Goal: Task Accomplishment & Management: Use online tool/utility

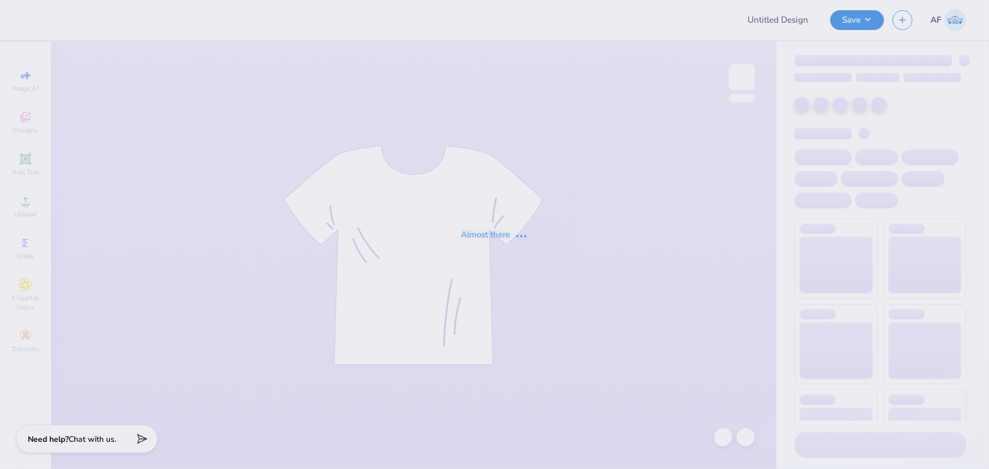
type input "sigchi fall 2025"
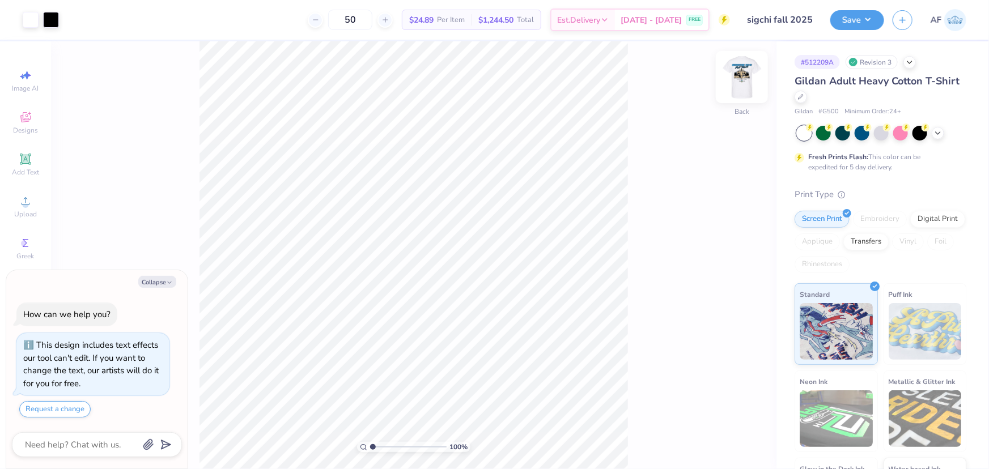
click at [755, 79] on img at bounding box center [741, 76] width 45 height 45
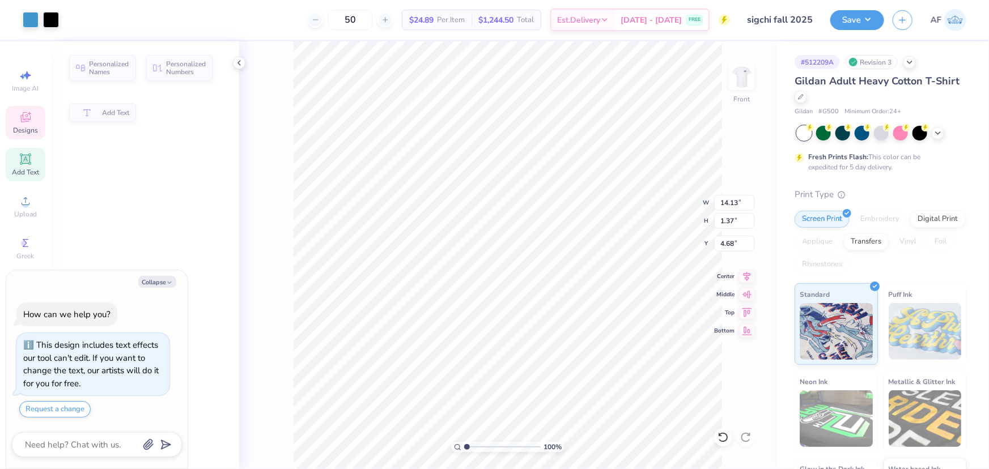
type textarea "x"
type input "1.37"
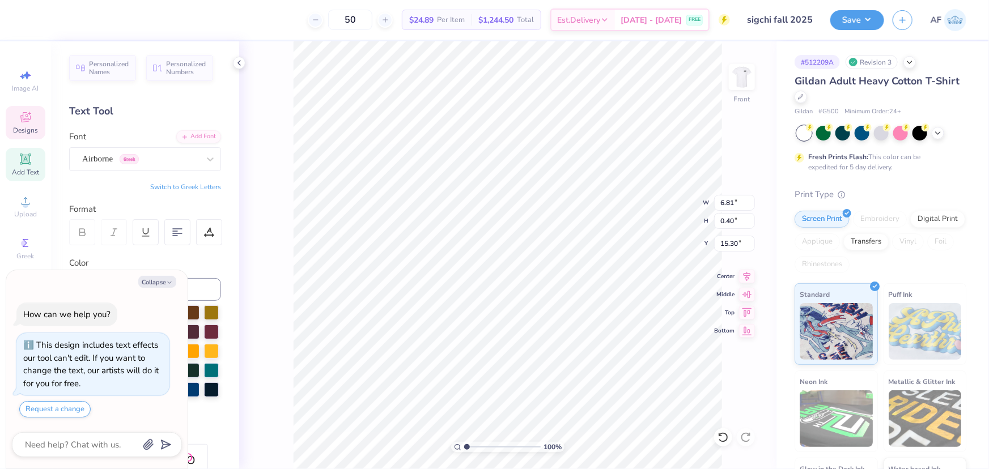
scroll to position [8, 5]
type textarea "x"
click at [205, 155] on icon at bounding box center [210, 159] width 11 height 11
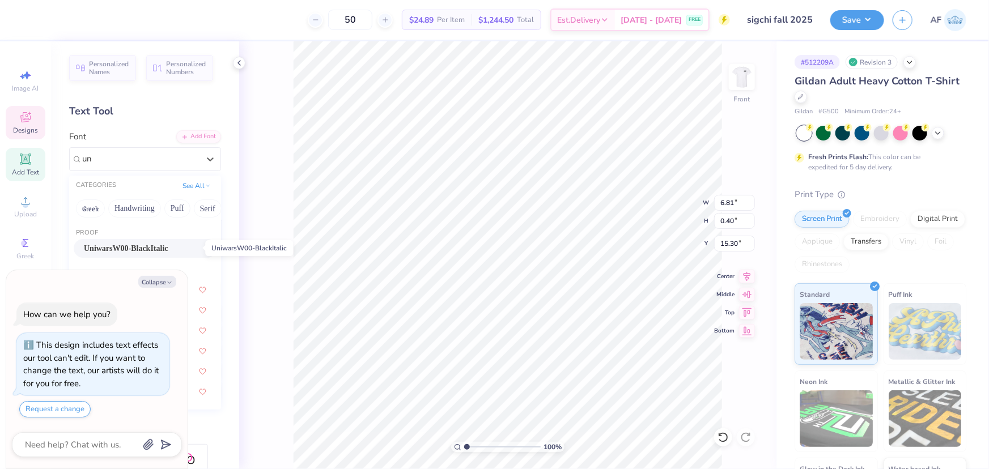
click at [158, 250] on span "UniwarsW00-BlackItalic" at bounding box center [126, 249] width 84 height 12
type input "un"
type textarea "x"
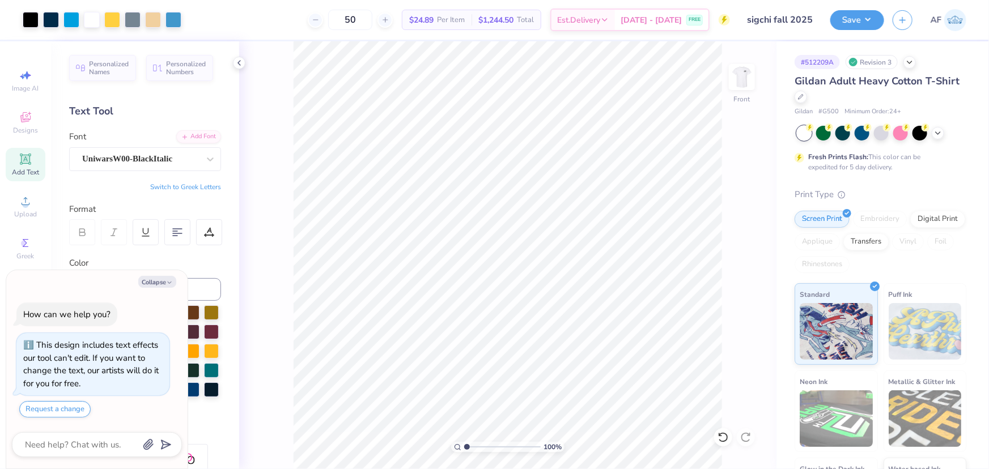
click at [271, 65] on div "100 % Front" at bounding box center [507, 255] width 537 height 428
click at [381, 33] on div "Art colors 50 $24.89 Per Item $1,244.50 Total Est. Delivery [DATE] - [DATE] FRE…" at bounding box center [494, 234] width 989 height 469
click at [175, 22] on div at bounding box center [174, 19] width 16 height 16
type textarea "x"
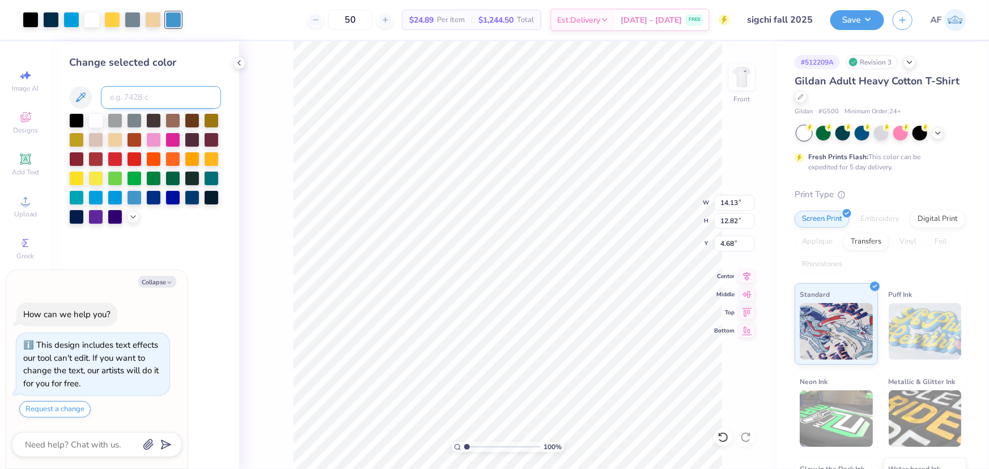
click at [155, 95] on input at bounding box center [161, 97] width 120 height 23
type input "299"
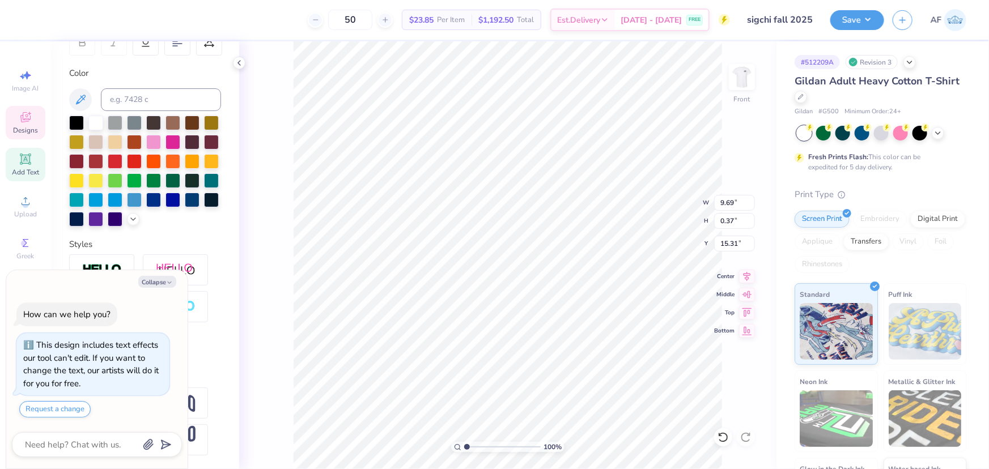
scroll to position [208, 0]
click at [164, 283] on button "Collapse" at bounding box center [157, 282] width 38 height 12
type textarea "x"
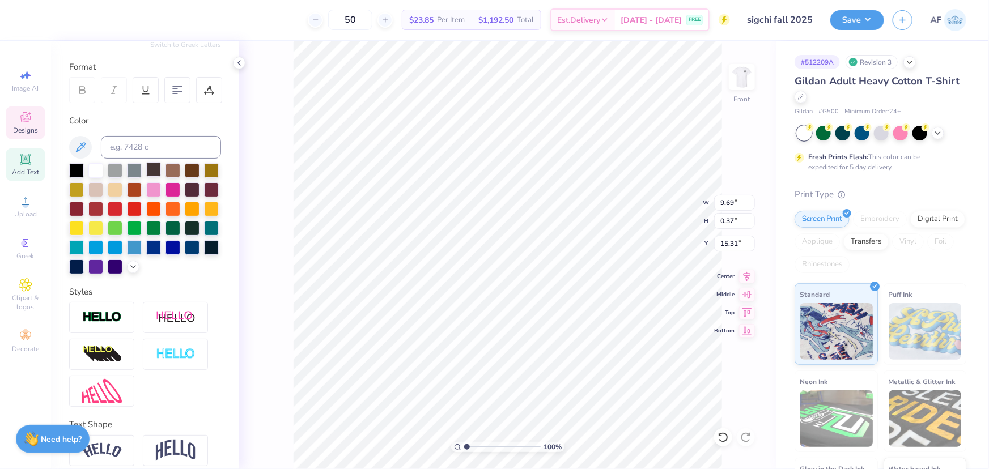
scroll to position [0, 0]
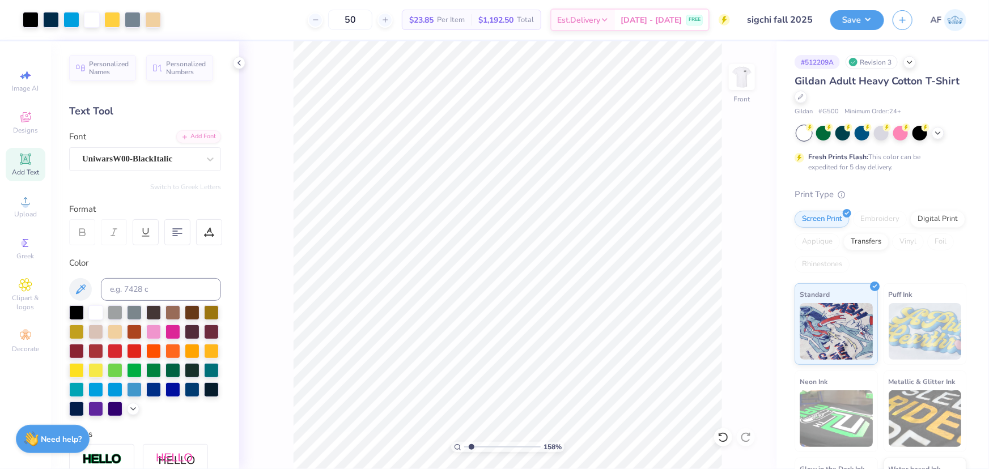
click at [273, 105] on div "158 % Front" at bounding box center [507, 255] width 537 height 428
click at [273, 77] on div "158 % Front" at bounding box center [507, 255] width 537 height 428
click at [130, 23] on div at bounding box center [133, 19] width 16 height 16
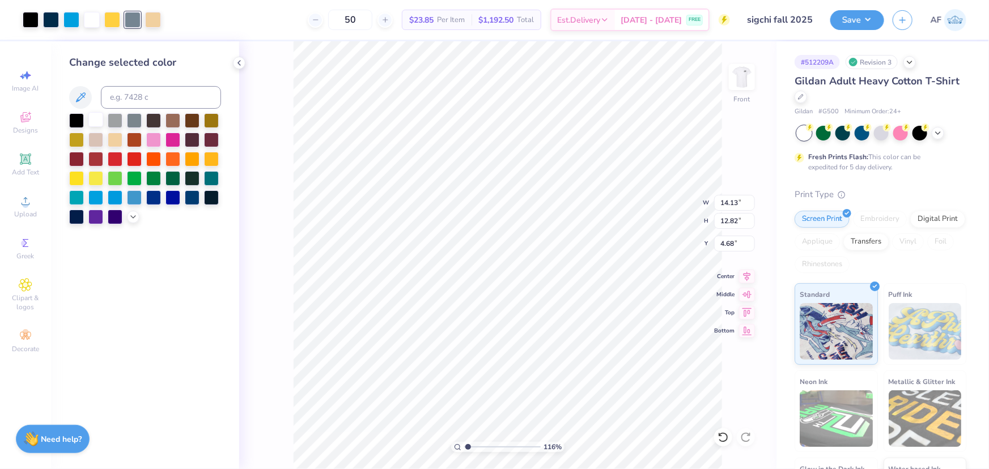
click at [96, 116] on div at bounding box center [95, 119] width 15 height 15
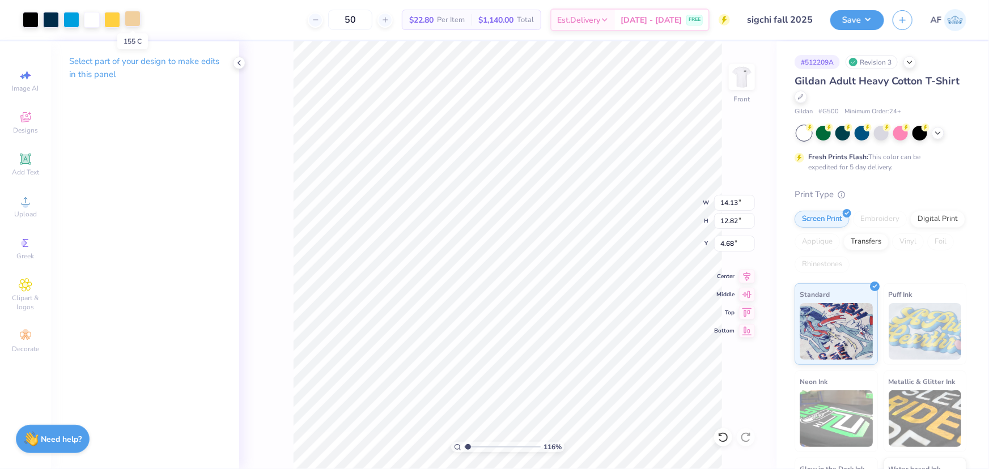
click at [133, 22] on div at bounding box center [133, 19] width 16 height 16
type input "1.16368413068935"
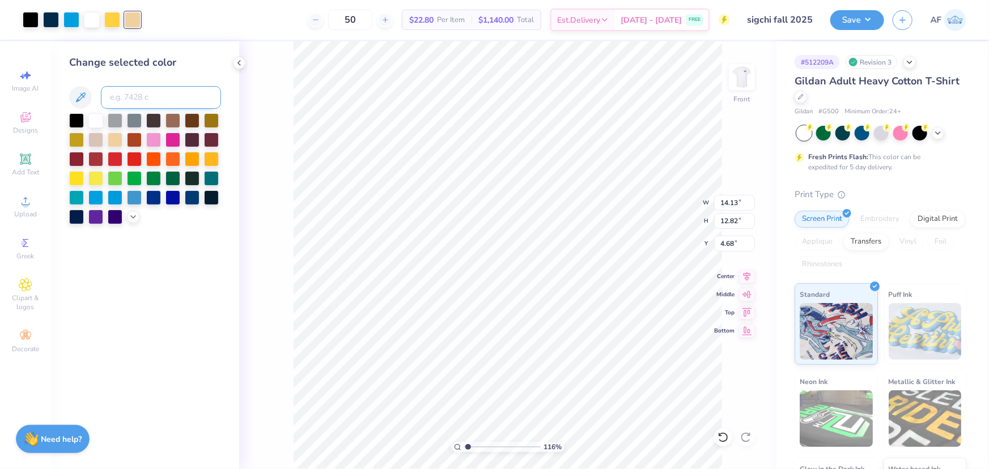
click at [150, 97] on input at bounding box center [161, 97] width 120 height 23
type input "122"
type input "1.16368413068935"
click at [54, 20] on div at bounding box center [51, 19] width 16 height 16
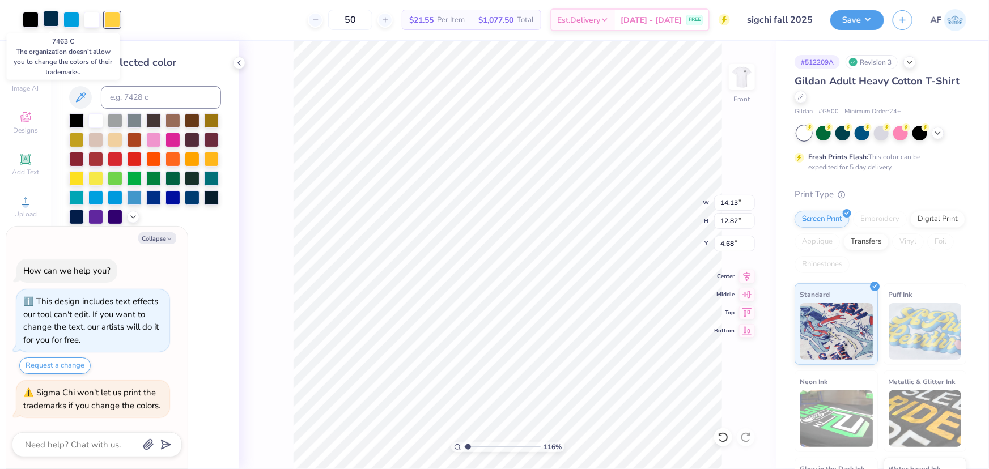
click at [46, 15] on div at bounding box center [51, 19] width 16 height 16
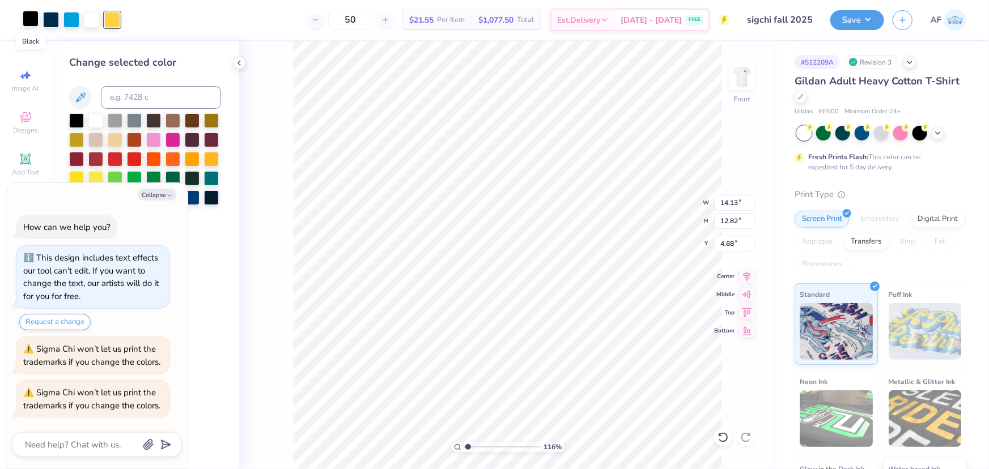
click at [23, 21] on div at bounding box center [31, 19] width 16 height 16
type textarea "x"
type input "1.16368413068935"
click at [190, 106] on input at bounding box center [161, 97] width 120 height 23
type input "7463"
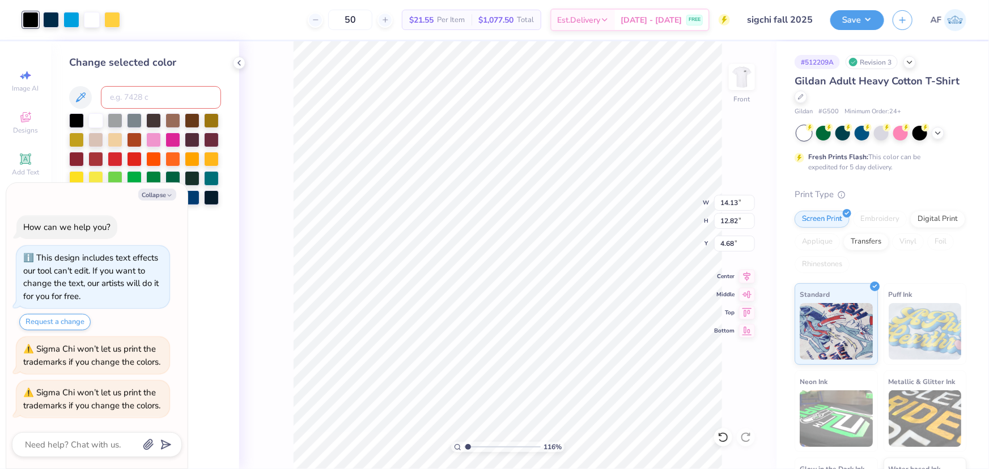
type textarea "x"
type input "1.16368413068935"
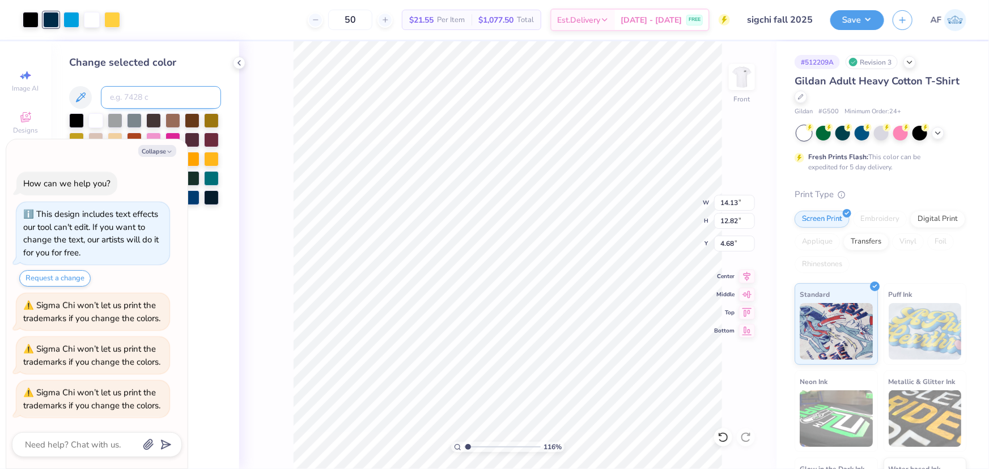
type textarea "x"
type input "1.16368413068935"
type textarea "x"
type input "1.16368413068935"
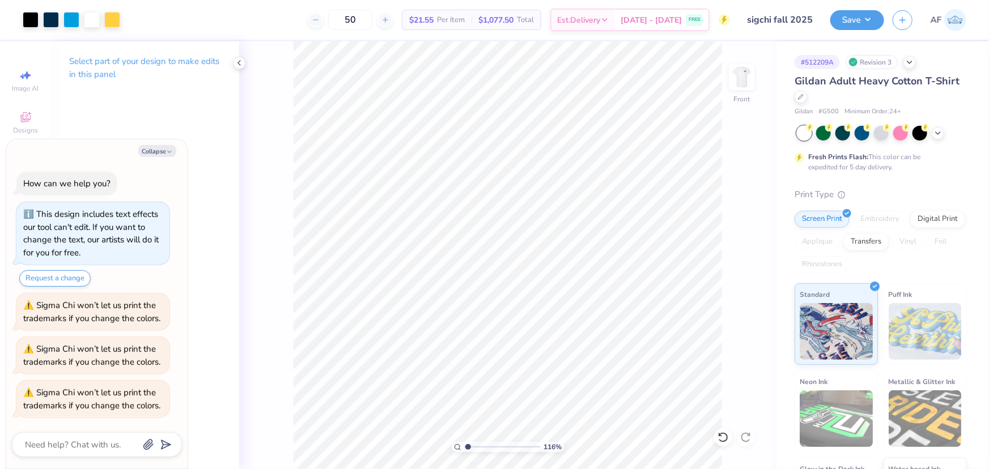
type textarea "x"
type input "1.16368413068935"
type textarea "x"
type input "1.16368413068935"
type textarea "x"
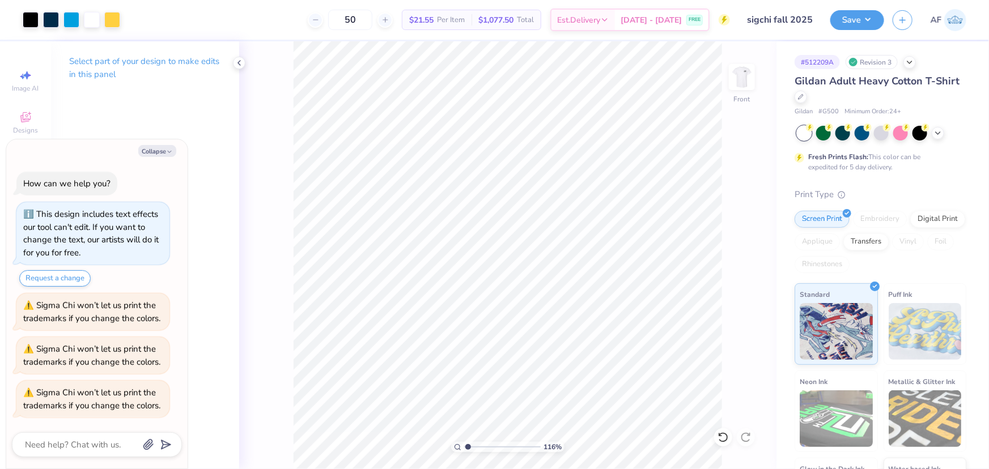
type input "1.16368413068935"
type textarea "x"
type input "1.16368413068935"
type textarea "x"
type input "1.16368413068935"
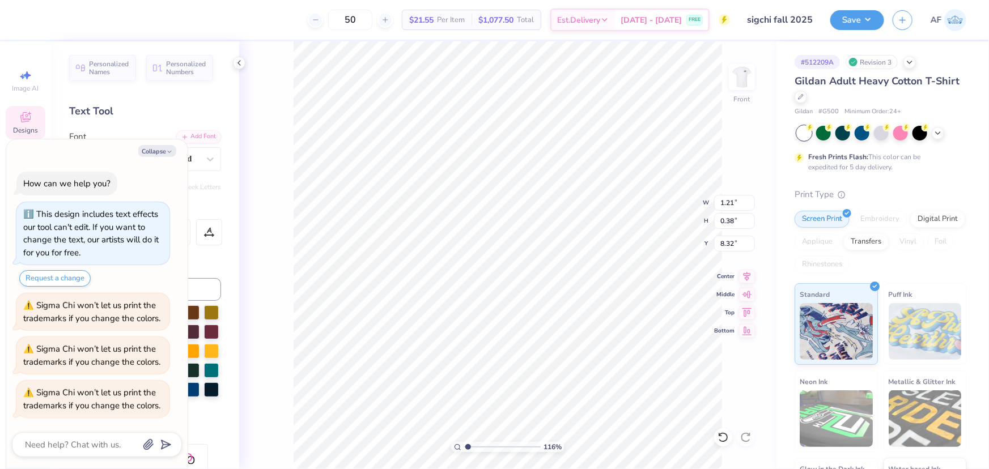
type textarea "x"
type input "1.16368413068935"
type textarea "x"
type input "1.16368413068935"
type input "7.37"
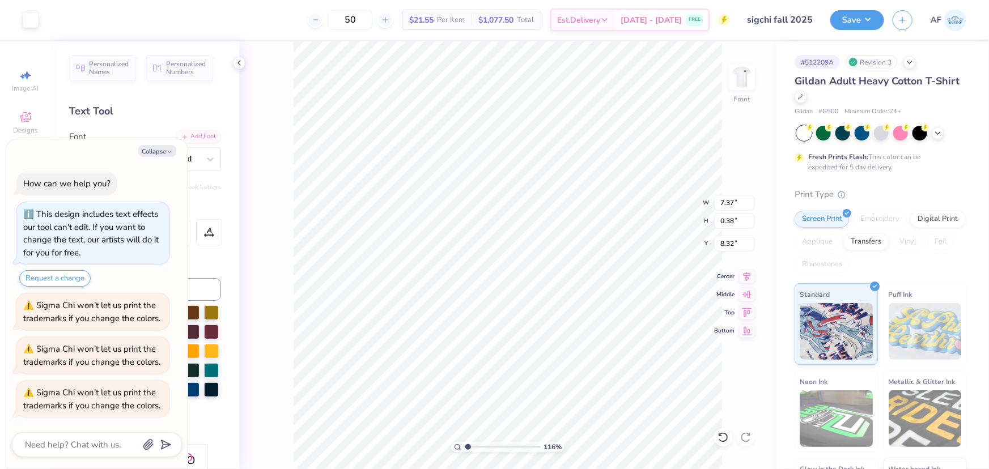
type textarea "x"
type input "1.16368413068935"
type textarea "x"
type input "1.16368413068935"
click at [28, 19] on div at bounding box center [31, 19] width 16 height 16
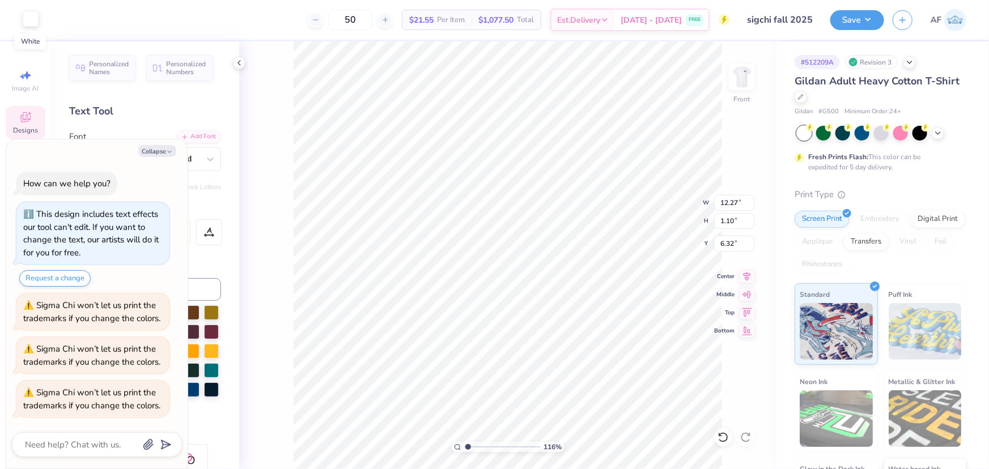
type textarea "x"
type input "1.16368413068935"
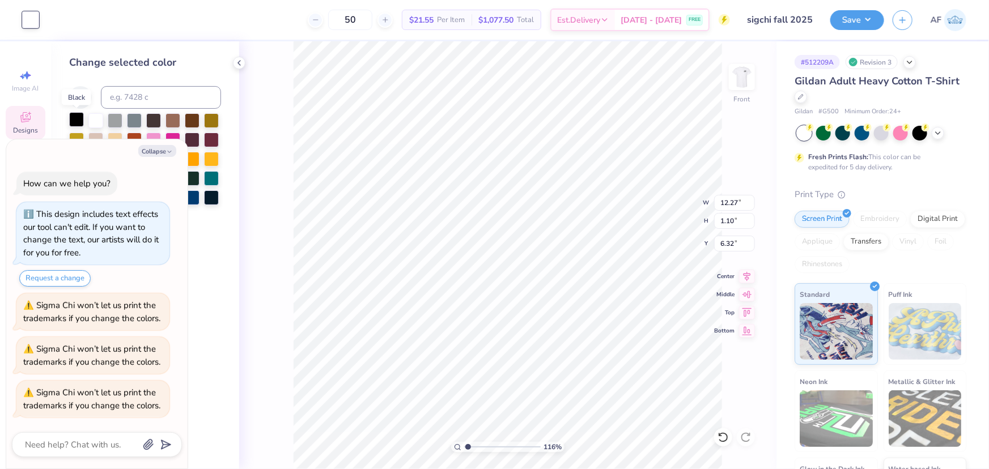
click at [76, 119] on div at bounding box center [76, 119] width 15 height 15
type textarea "x"
type input "1.16368413068935"
type textarea "x"
type input "1.16368413068935"
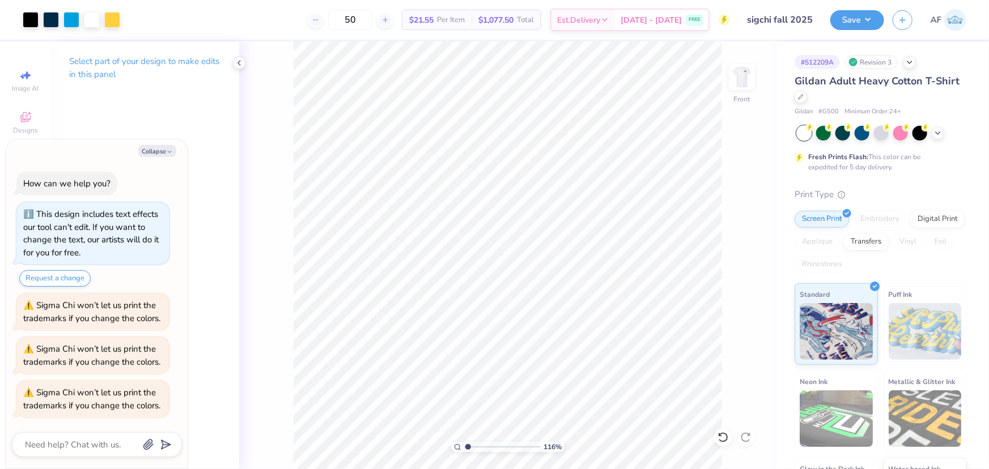
type textarea "x"
type input "1.16368413068935"
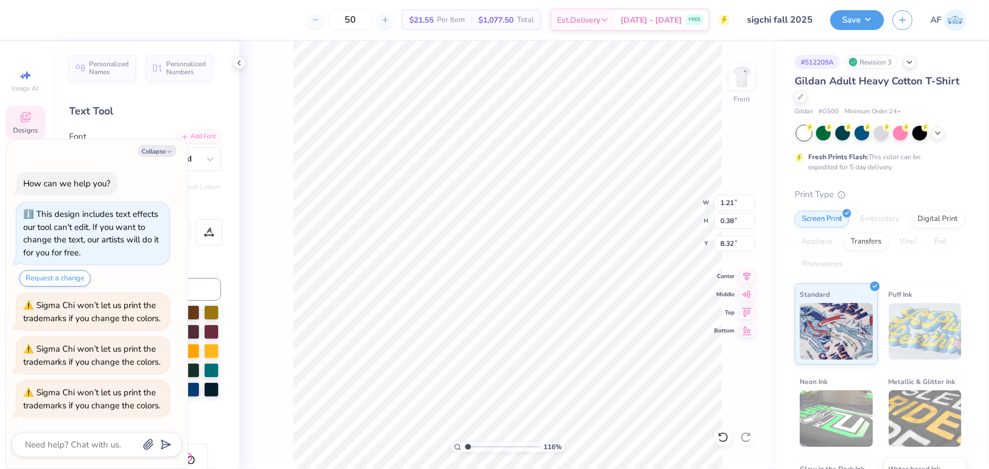
type textarea "x"
type input "1.16368413068935"
type textarea "x"
type input "1.16368413068935"
type input "7.37"
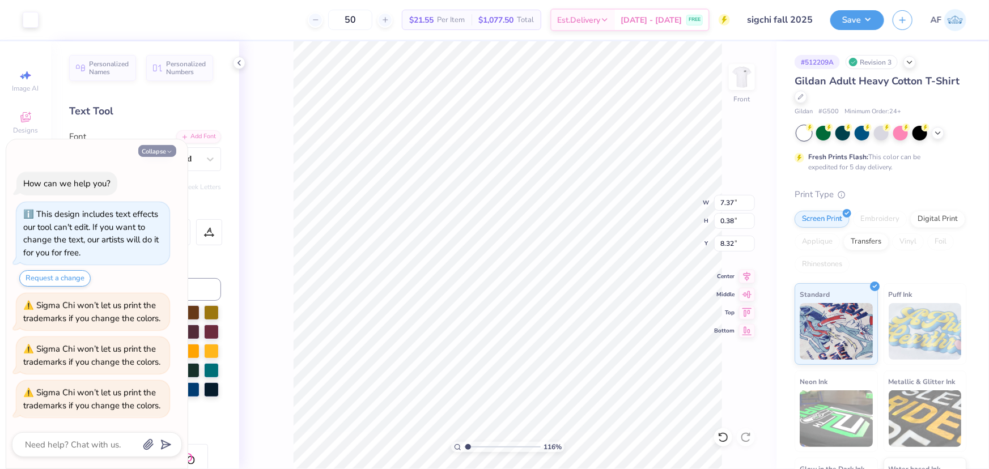
click at [171, 152] on icon "button" at bounding box center [169, 151] width 7 height 7
type textarea "x"
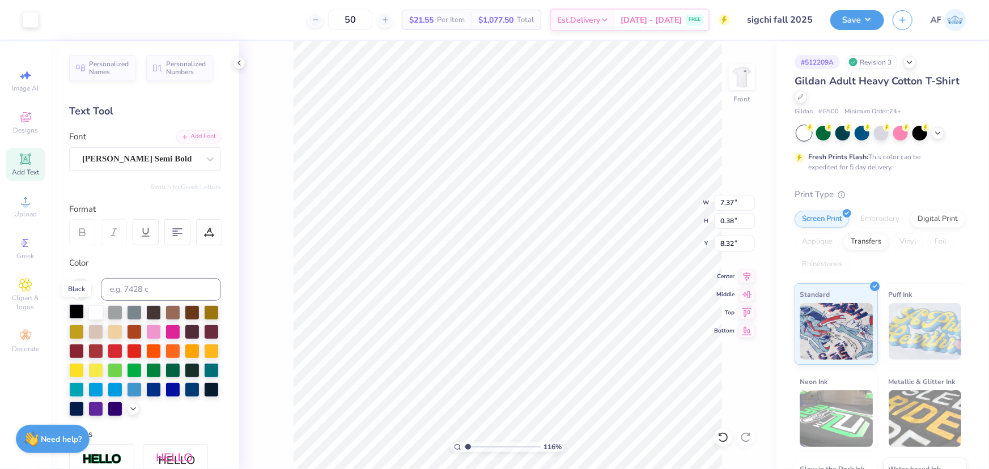
click at [80, 311] on div at bounding box center [76, 311] width 15 height 15
type input "1.16368413068935"
type input "11.04"
type input "7.43"
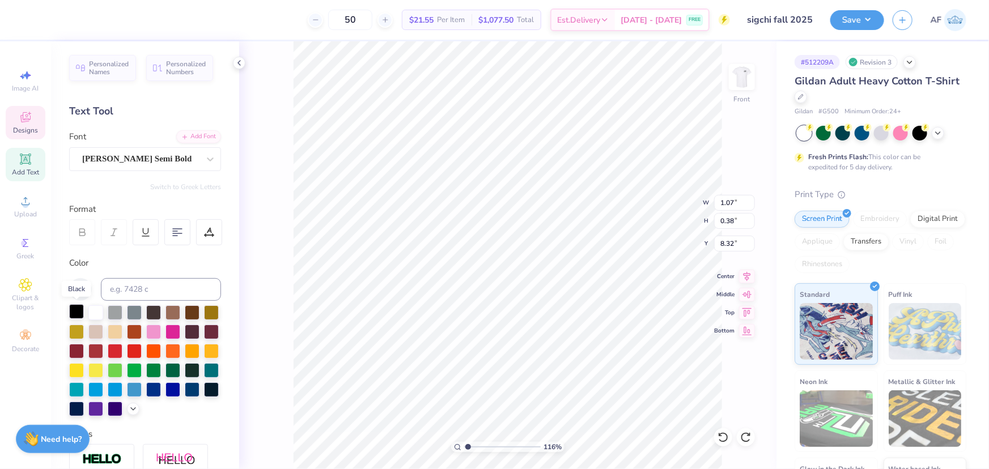
click at [76, 312] on div at bounding box center [76, 311] width 15 height 15
type input "1.16368413068935"
type input "11.04"
type input "7.43"
type input "7.64"
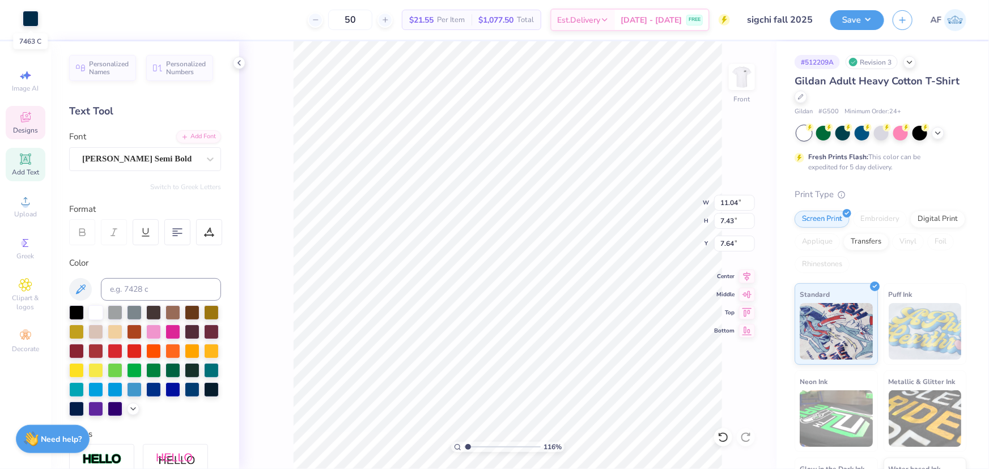
click at [24, 17] on div at bounding box center [31, 19] width 16 height 16
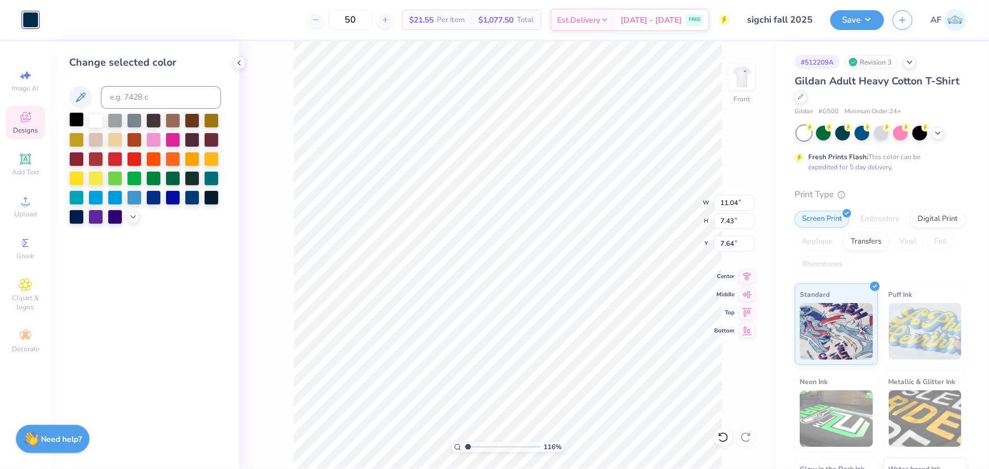
click at [75, 120] on div at bounding box center [76, 119] width 15 height 15
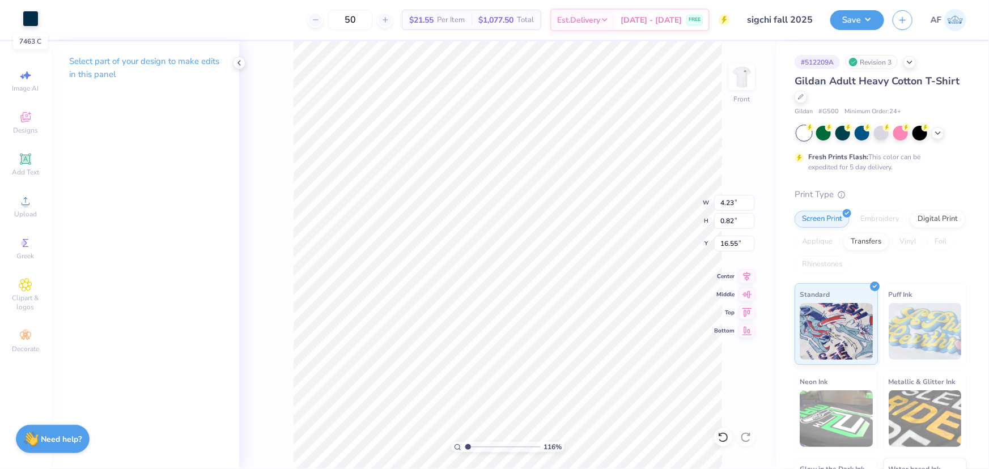
click at [32, 20] on div at bounding box center [31, 19] width 16 height 16
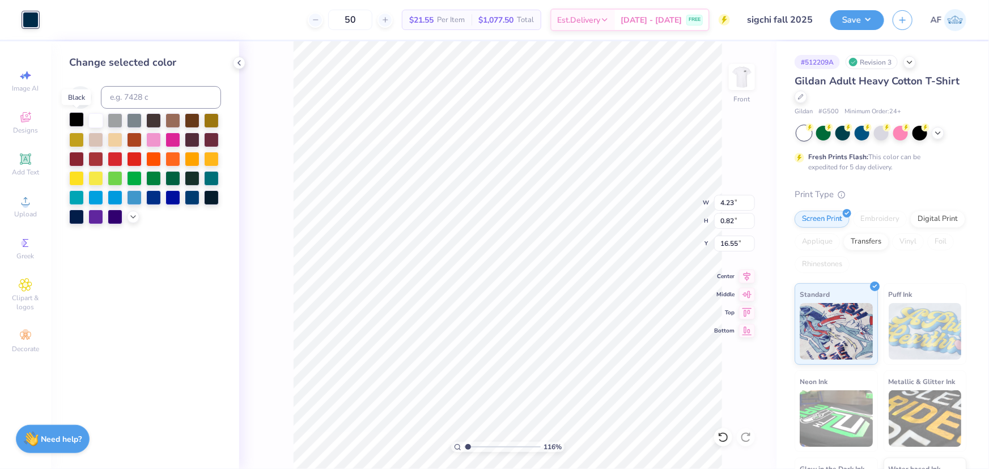
click at [74, 120] on div at bounding box center [76, 119] width 15 height 15
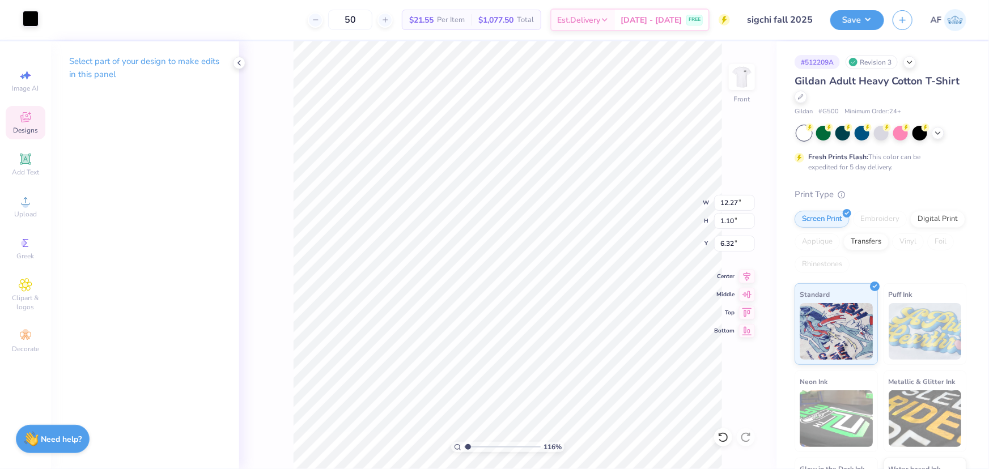
click at [28, 18] on div at bounding box center [31, 19] width 16 height 16
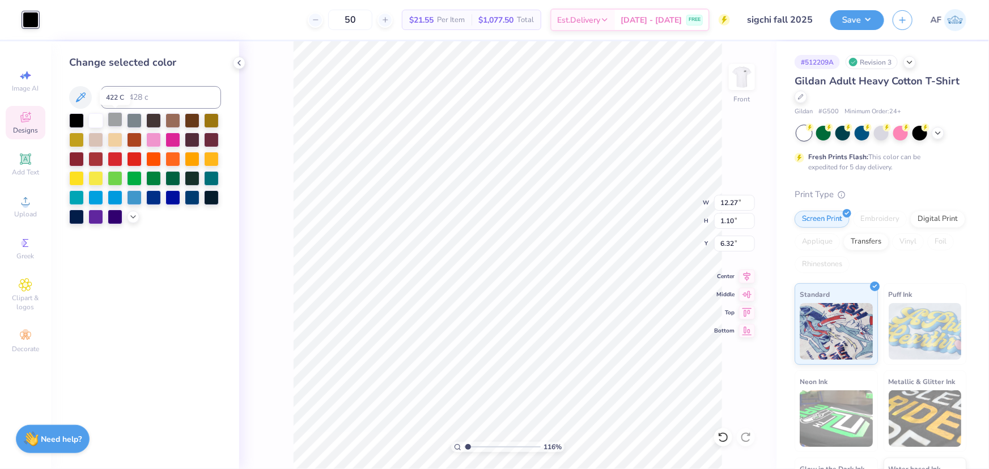
click at [111, 116] on div at bounding box center [115, 119] width 15 height 15
click at [95, 119] on div at bounding box center [95, 119] width 15 height 15
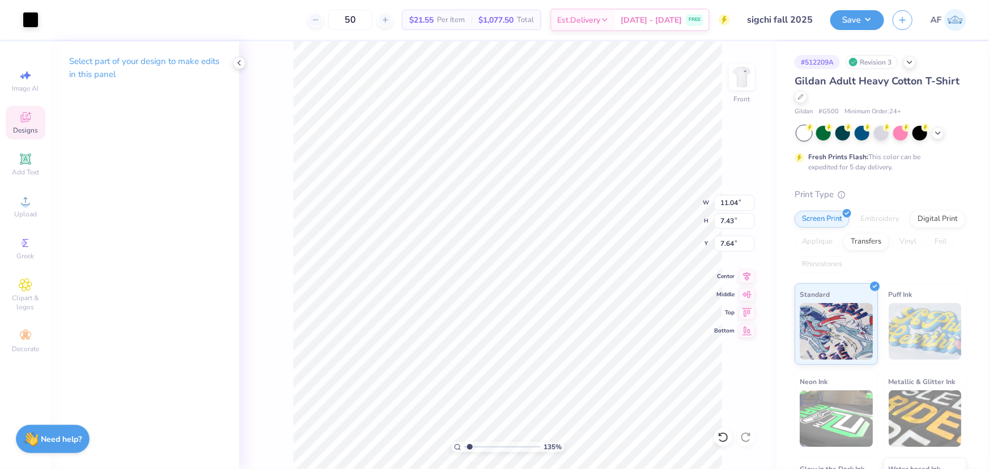
type input "1.35416075601824"
type input "10.96"
type input "7.37"
type input "7.67"
type input "1.35416075601824"
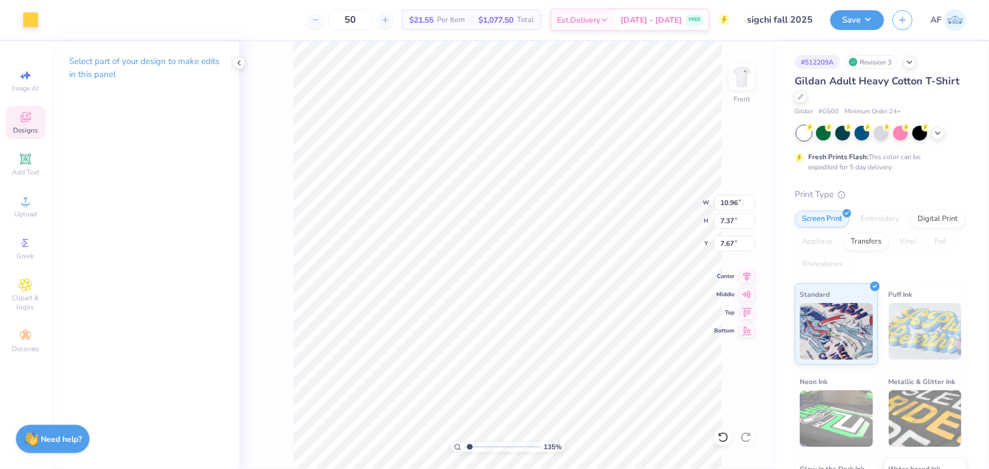
type input "10.60"
type input "6.58"
type input "8.15"
click at [33, 20] on div at bounding box center [31, 19] width 16 height 16
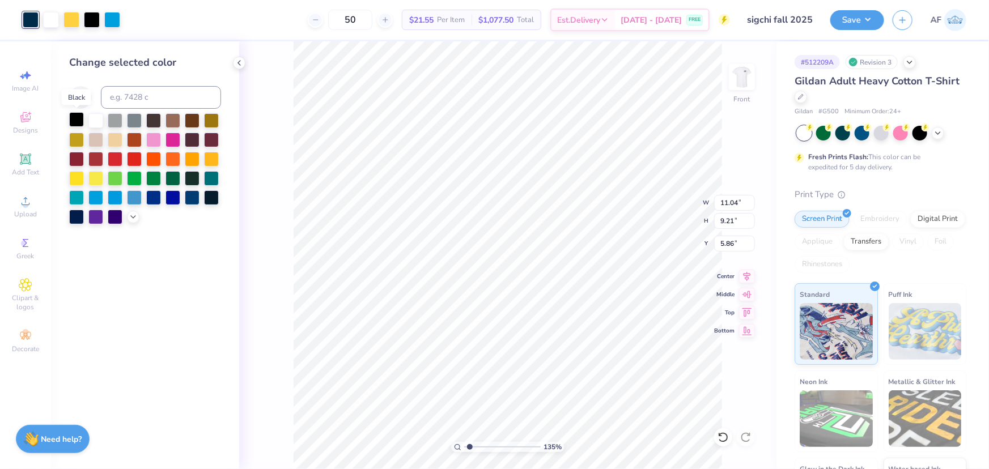
click at [77, 121] on div at bounding box center [76, 119] width 15 height 15
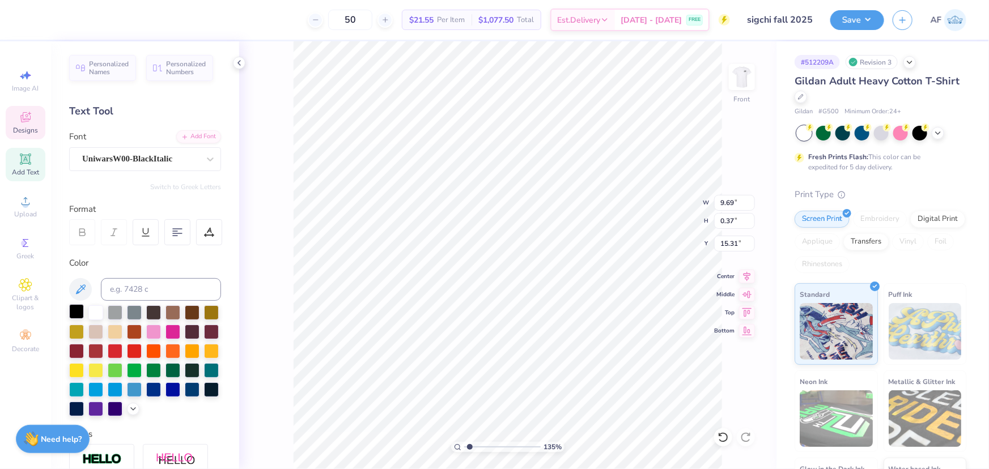
click at [73, 309] on div at bounding box center [76, 311] width 15 height 15
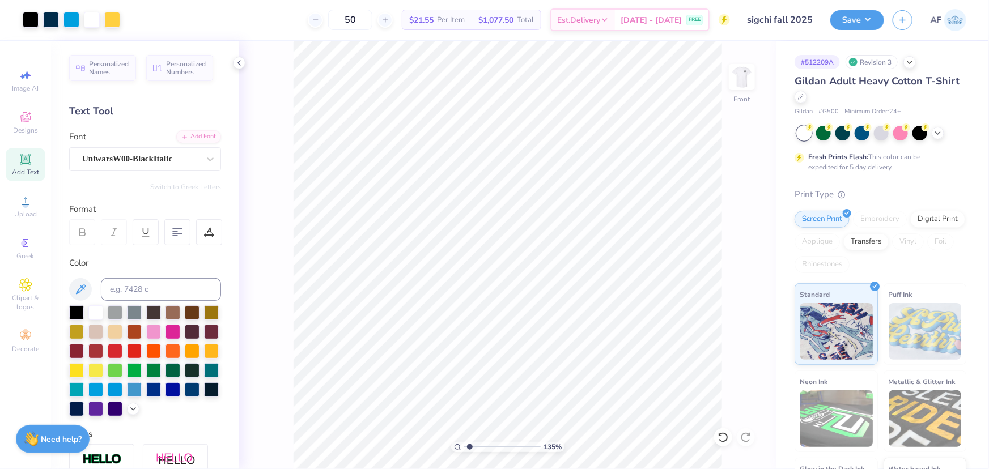
click at [241, 146] on div "135 % Front" at bounding box center [507, 255] width 537 height 428
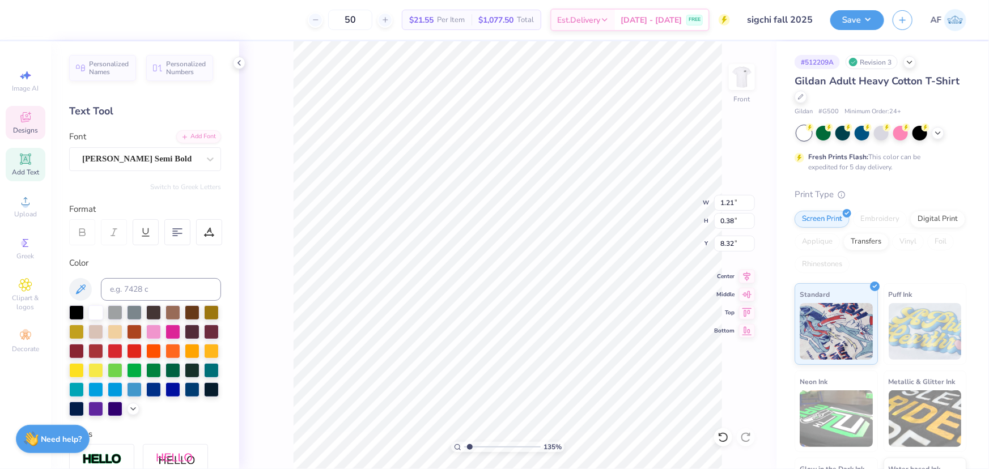
type input "1.35416075601824"
type input "7.37"
type input "1.35416075601824"
type input "7.37"
click at [30, 24] on div at bounding box center [31, 19] width 16 height 16
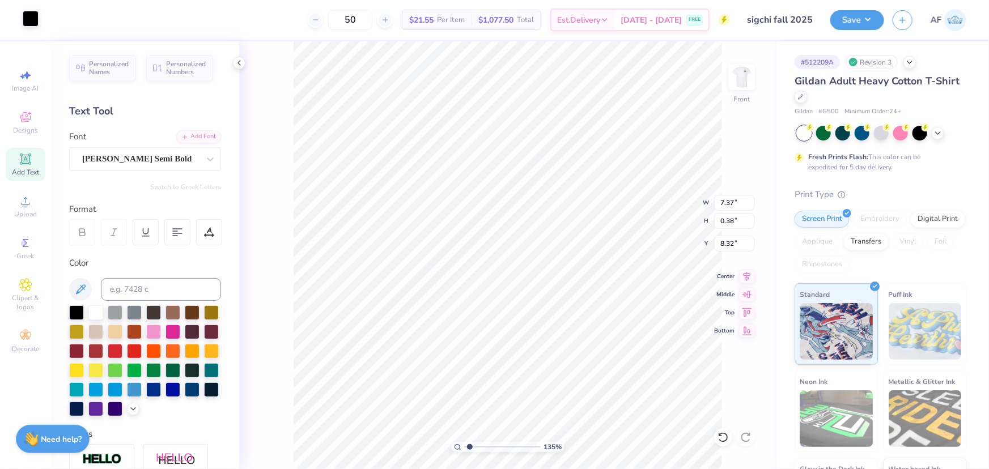
type input "1.35416075601824"
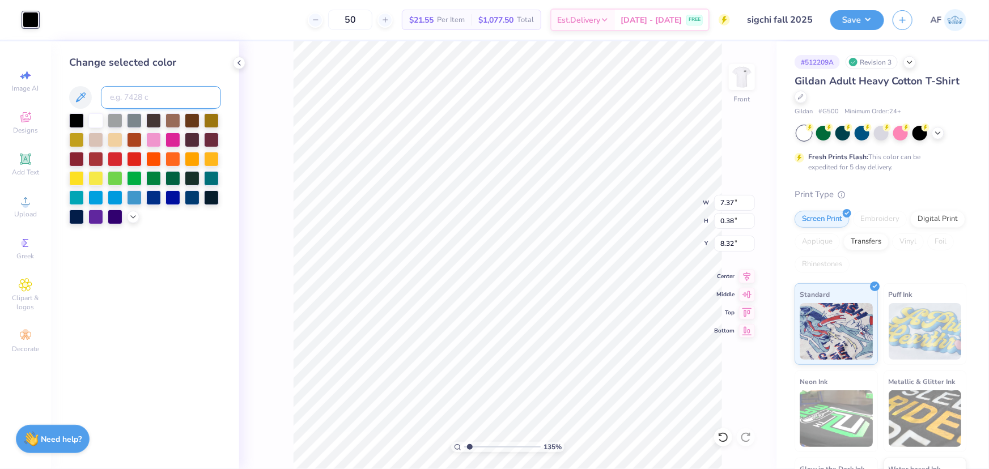
click at [126, 99] on input at bounding box center [161, 97] width 120 height 23
type input "122"
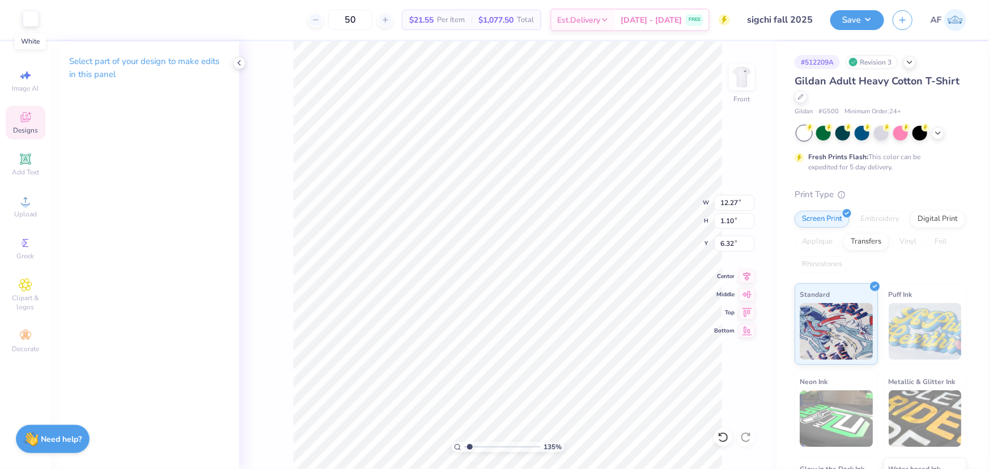
click at [35, 23] on div at bounding box center [31, 19] width 16 height 16
type input "1.35416075601824"
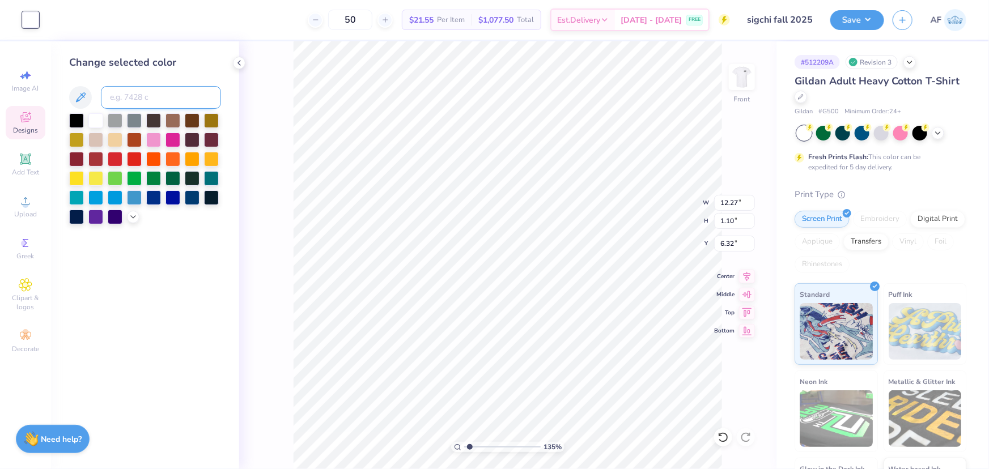
click at [171, 101] on input at bounding box center [161, 97] width 120 height 23
type input "122"
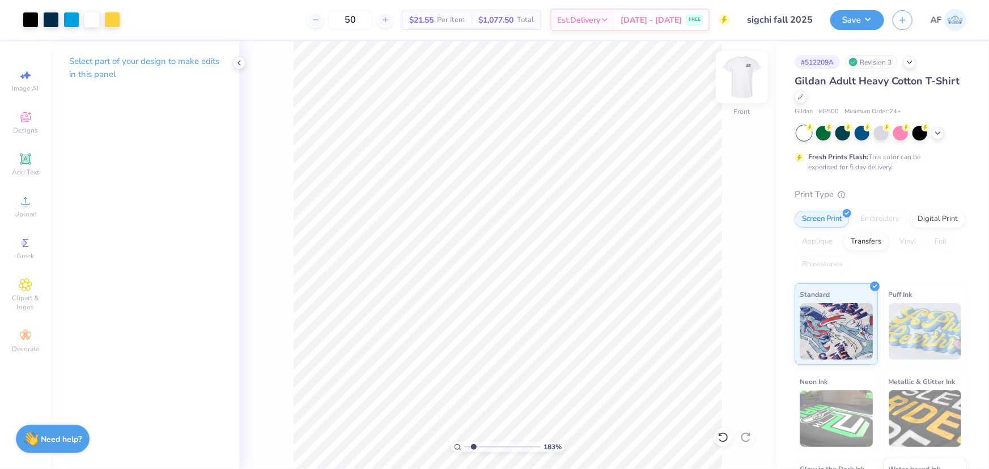
click at [742, 79] on img at bounding box center [741, 76] width 45 height 45
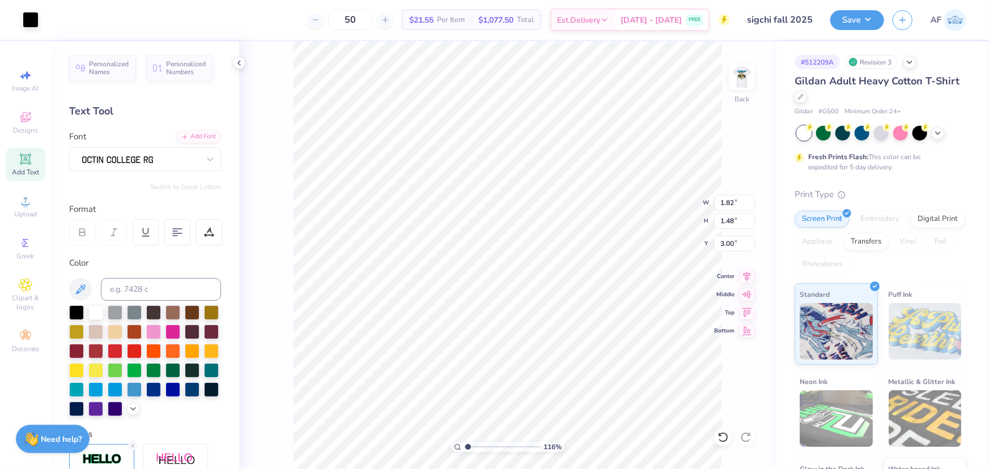
type input "1.16368413068935"
type input "3.33"
click at [745, 79] on img at bounding box center [741, 76] width 45 height 45
type input "1.16368413068936"
type input "20.37"
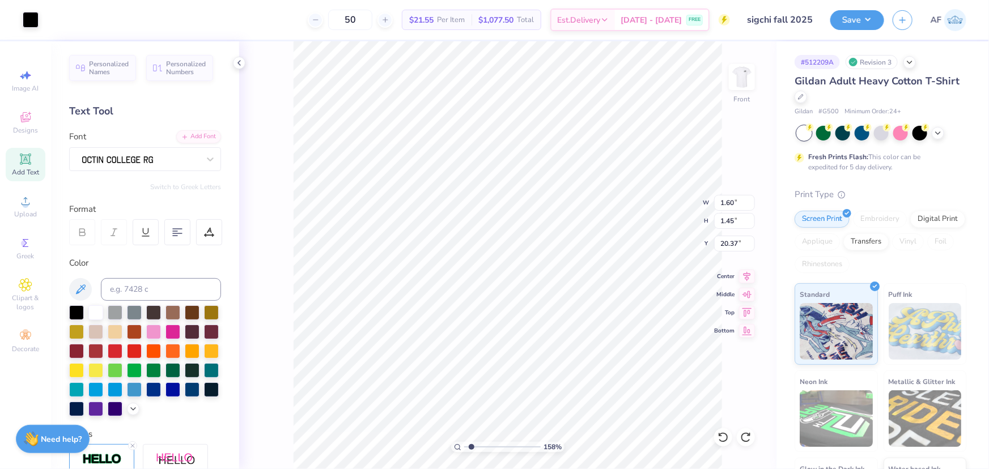
type input "1.57581538218073"
type input "1.79"
type input "1.57581538218073"
type input "3.28"
type input "1.35416075601824"
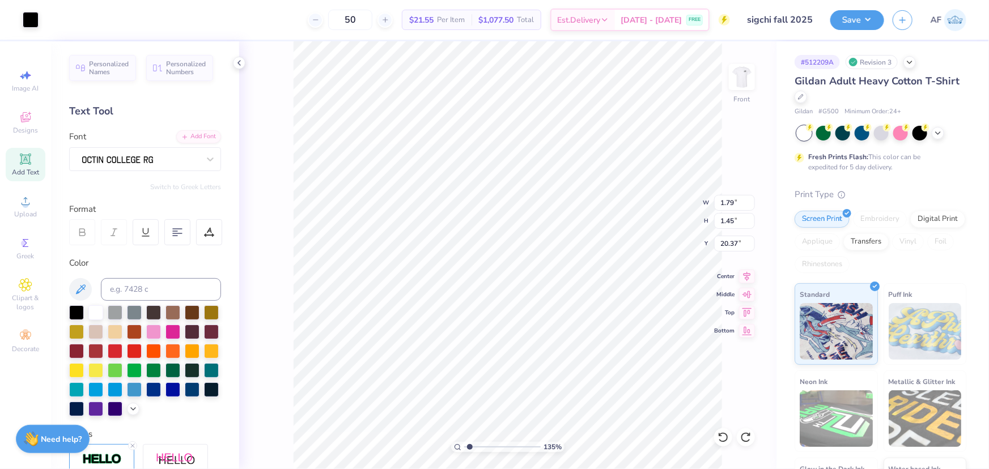
type input "3.28"
type input "1.57581538218073"
type input "1.42"
type input "0.63"
type input "2.88965358937257"
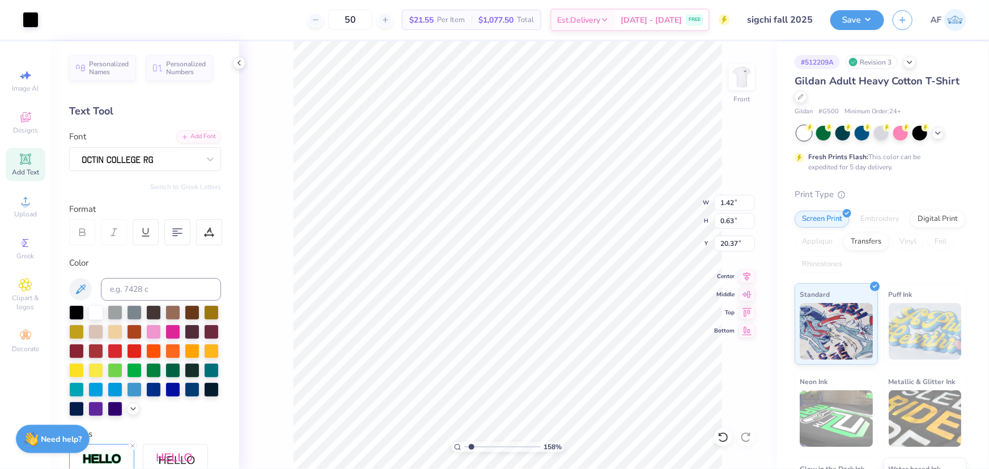
type input "10.91"
type input "4.55356057530705"
type input "11.12"
click at [28, 21] on div at bounding box center [31, 19] width 16 height 16
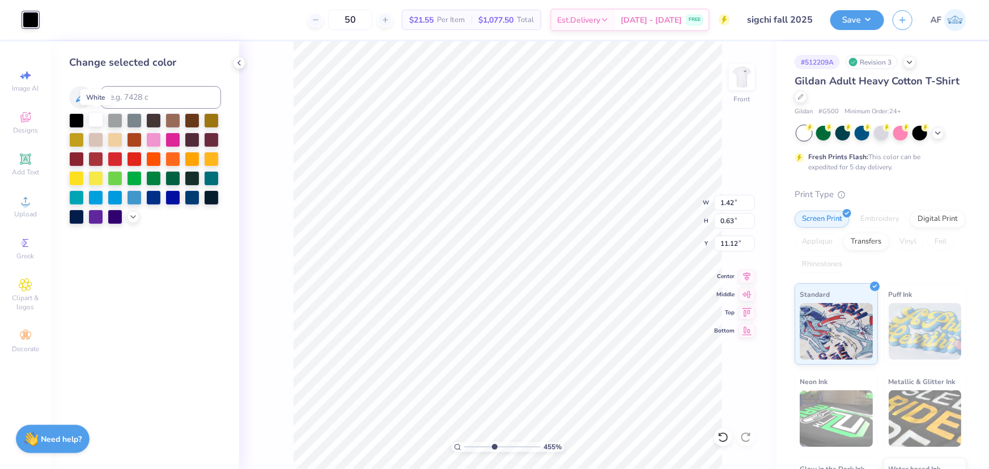
click at [96, 121] on div at bounding box center [95, 119] width 15 height 15
type input "4.55356057530705"
type input "11.28"
type input "4.55356057530705"
type input "1.08"
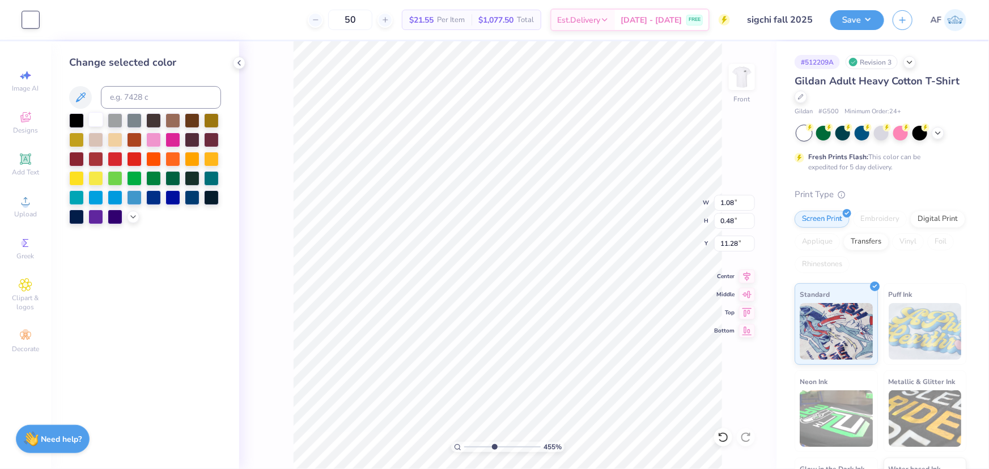
type input "0.48"
type input "4.55356057530705"
type input "11.57"
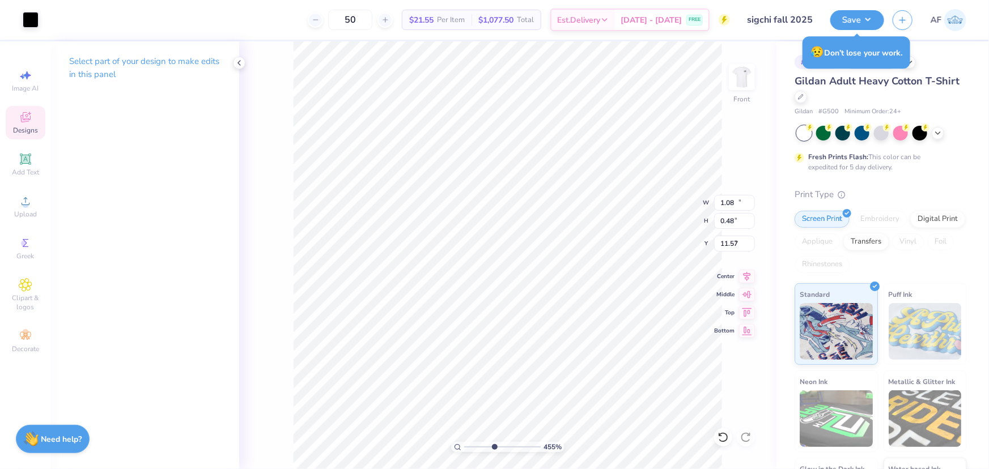
type input "4.55356057530705"
type input "10.60"
type input "6.58"
type input "8.15"
type input "4.55356057530705"
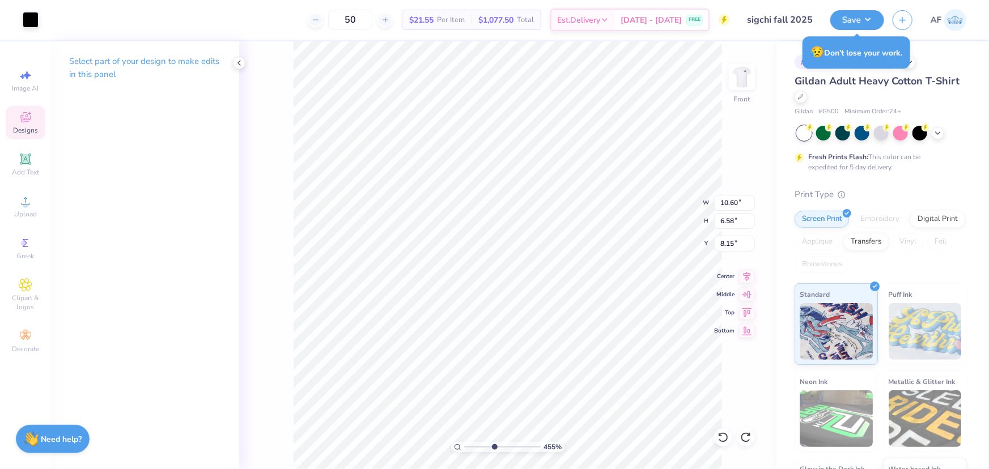
type input "10.96"
type input "7.37"
type input "7.67"
type input "2.48319411871739"
type input "1.08"
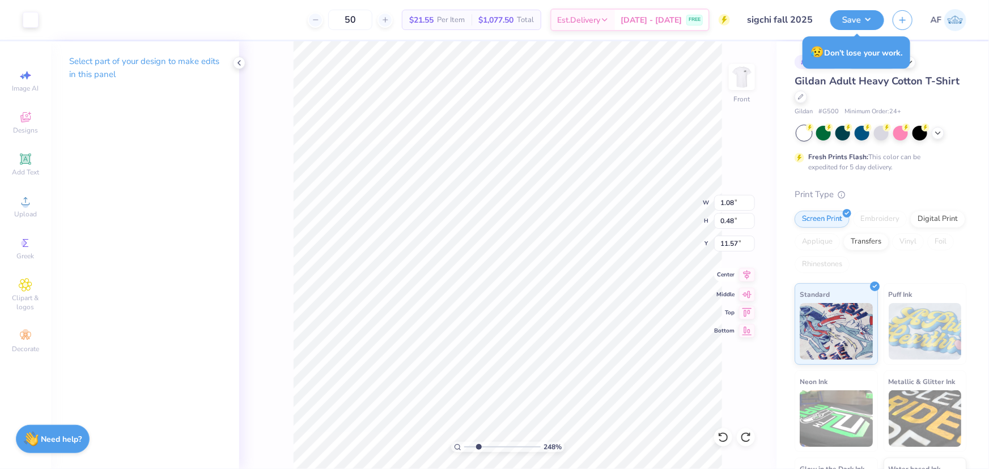
click at [747, 273] on icon at bounding box center [747, 275] width 16 height 14
type input "8.35009786657379"
type input "11.53"
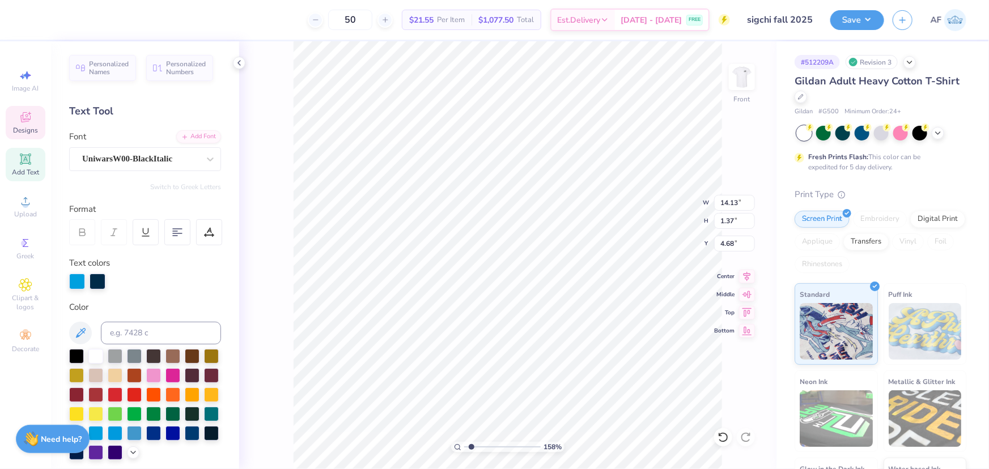
type input "1.57581538218073"
type input "9.38"
type input "2.28"
type input "5.86"
type input "1.57581538218073"
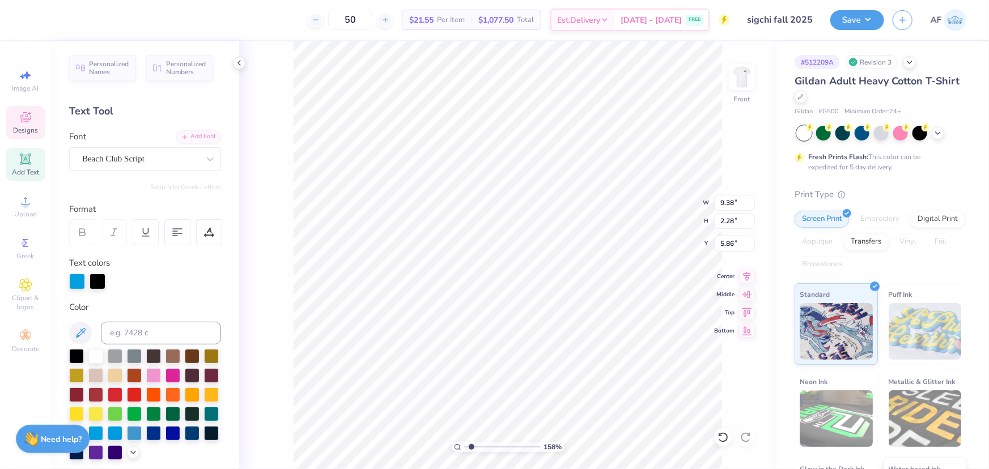
type input "12.27"
type input "1.10"
type input "6.32"
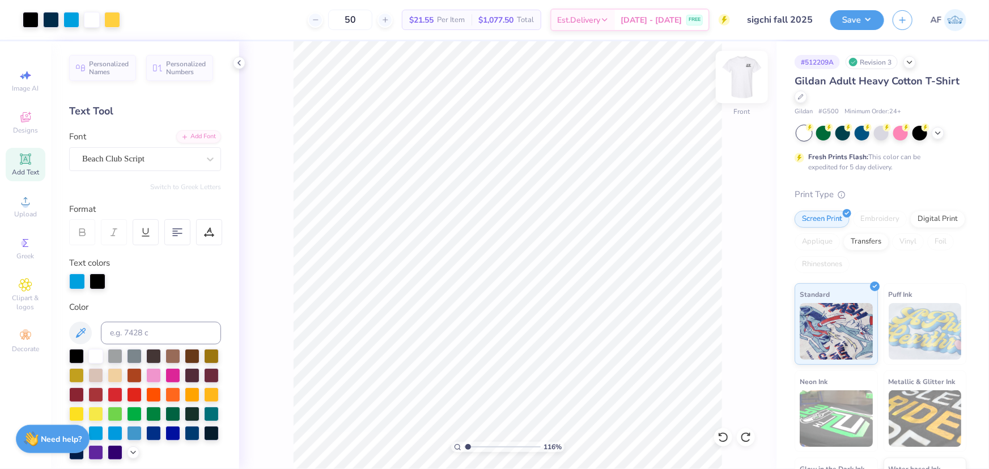
click at [737, 77] on img at bounding box center [741, 76] width 45 height 45
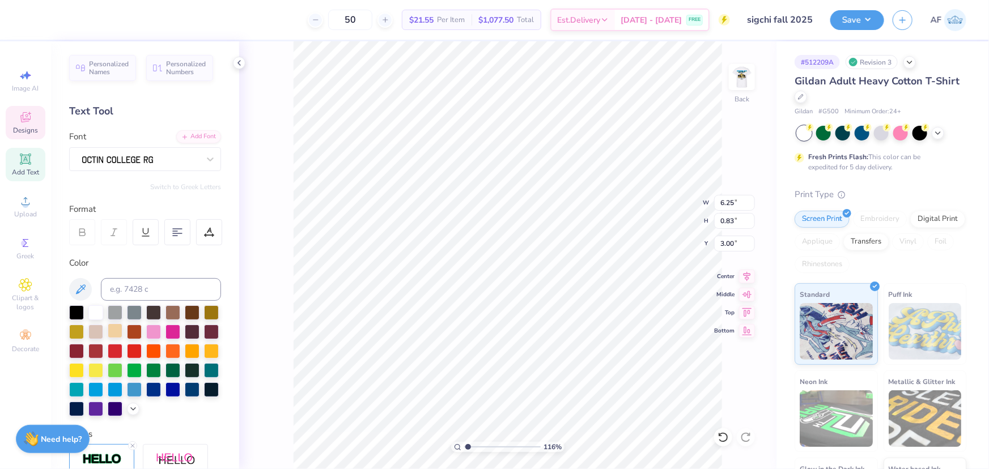
click at [122, 334] on div at bounding box center [115, 331] width 15 height 15
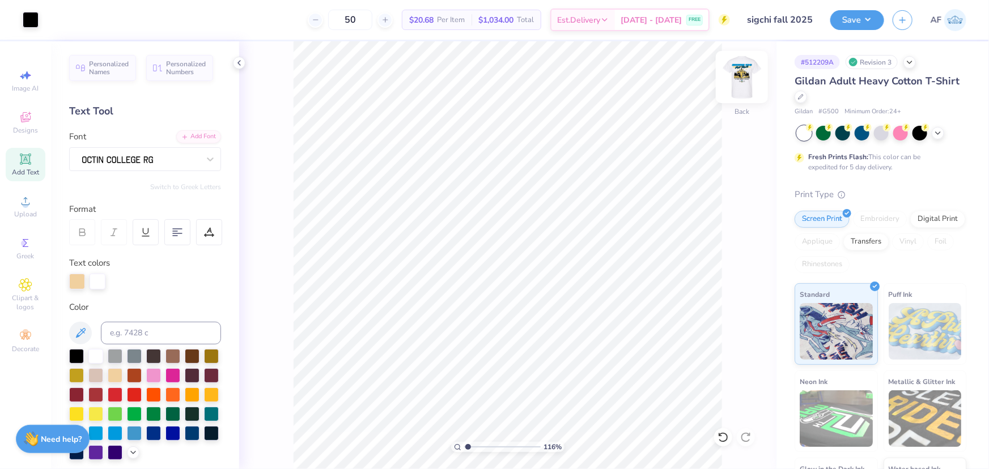
click at [743, 87] on img at bounding box center [741, 76] width 45 height 45
click at [223, 400] on div "Art colors 50 $20.68 Per Item $1,034.00 Total Est. Delivery [DATE] - [DATE] FRE…" at bounding box center [494, 234] width 989 height 469
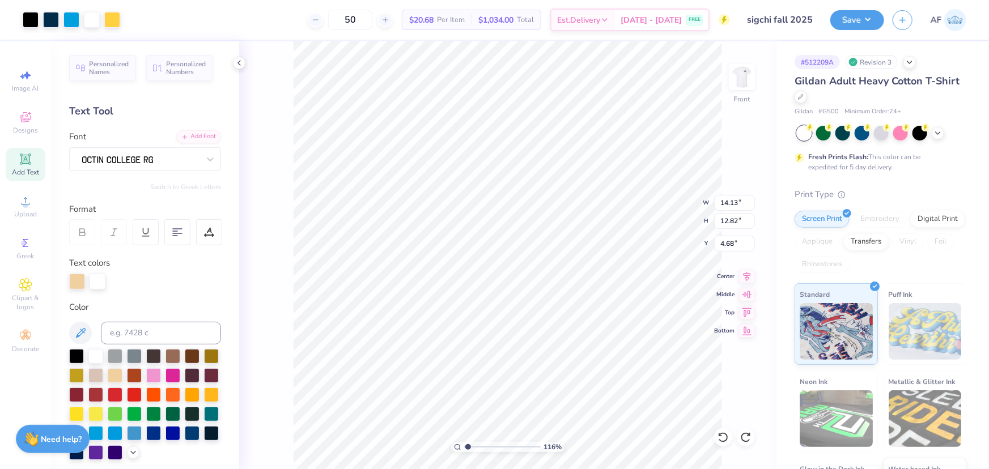
type input "1"
click at [571, 277] on li "Download vector" at bounding box center [569, 279] width 89 height 22
click at [742, 79] on img at bounding box center [741, 76] width 45 height 45
click at [742, 79] on img at bounding box center [742, 77] width 23 height 23
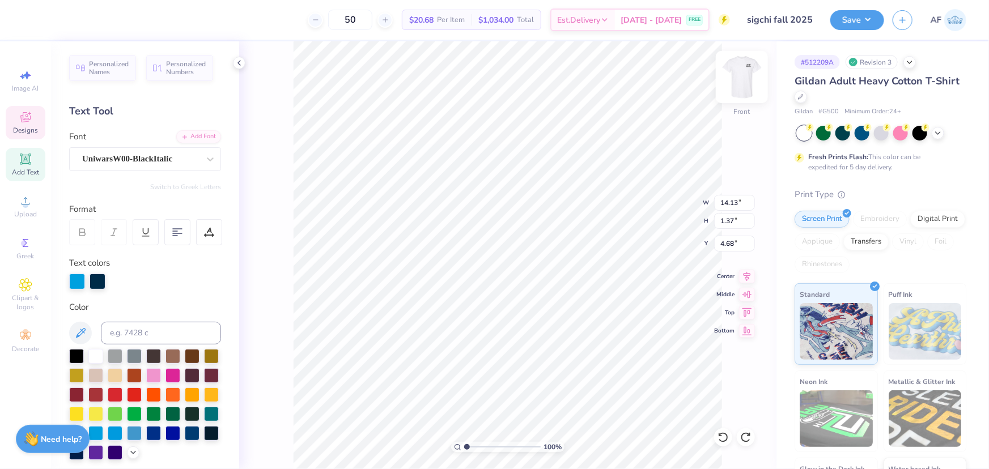
click at [739, 75] on img at bounding box center [741, 76] width 45 height 45
